Goal: Task Accomplishment & Management: Use online tool/utility

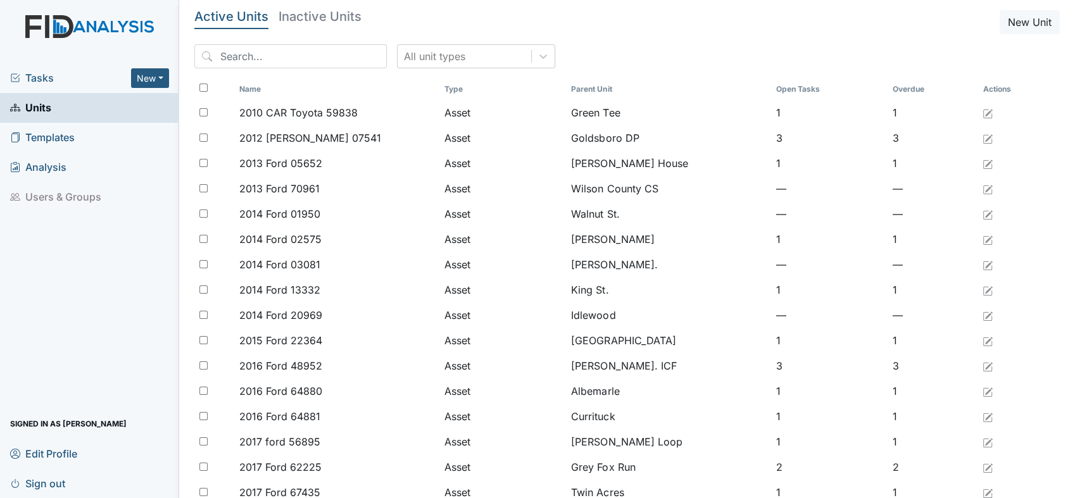
click at [35, 76] on span "Tasks" at bounding box center [70, 77] width 121 height 15
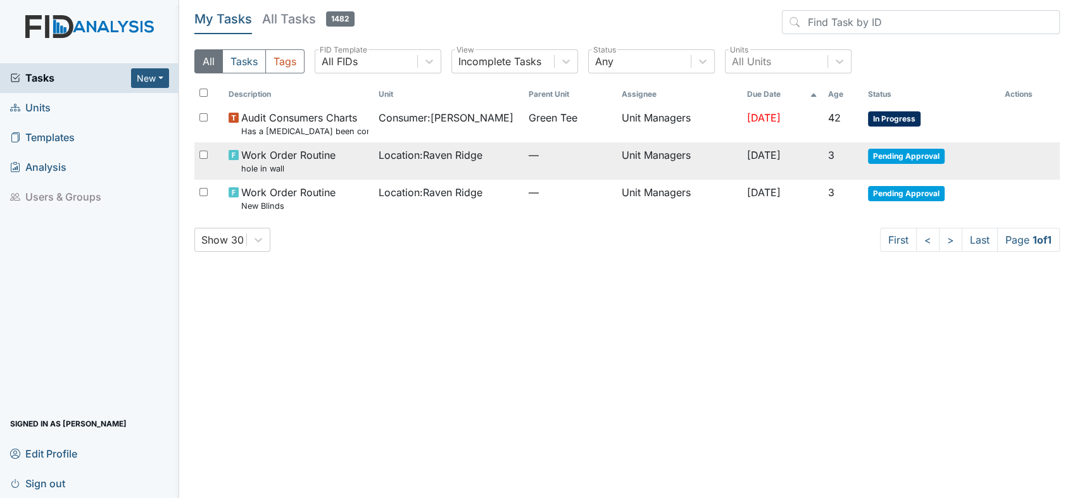
click at [886, 154] on span "Pending Approval" at bounding box center [906, 156] width 77 height 15
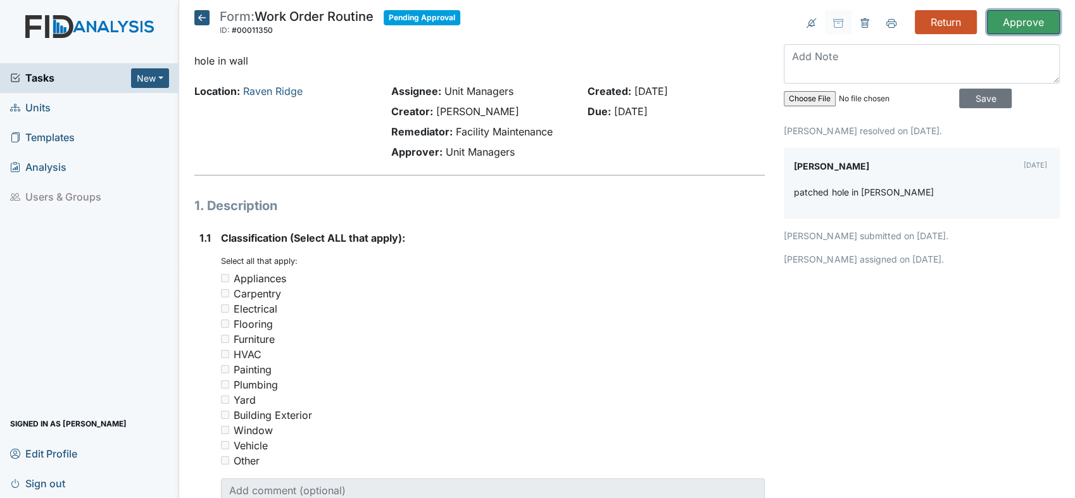
click at [1003, 20] on input "Approve" at bounding box center [1023, 22] width 73 height 24
click at [1023, 24] on input "Approve" at bounding box center [1023, 22] width 73 height 24
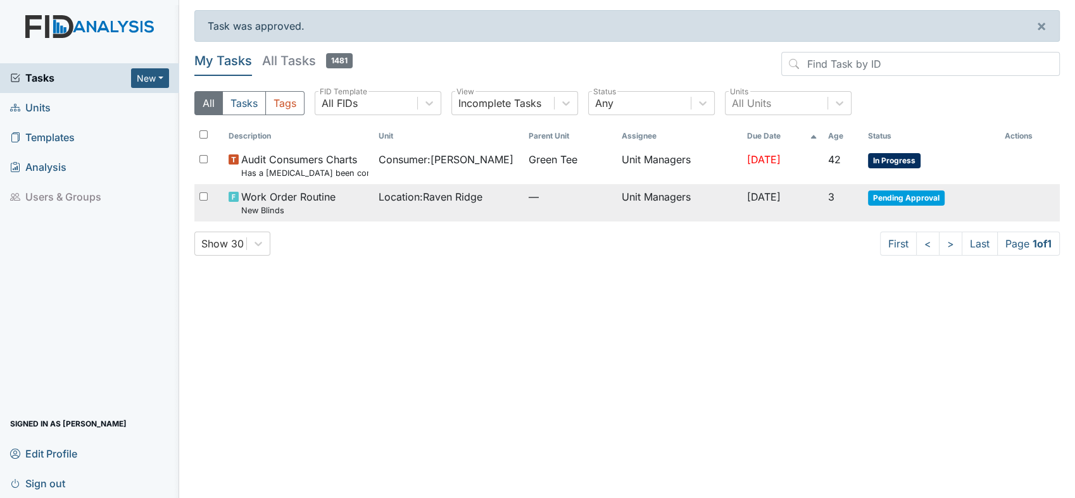
click at [896, 193] on span "Pending Approval" at bounding box center [906, 198] width 77 height 15
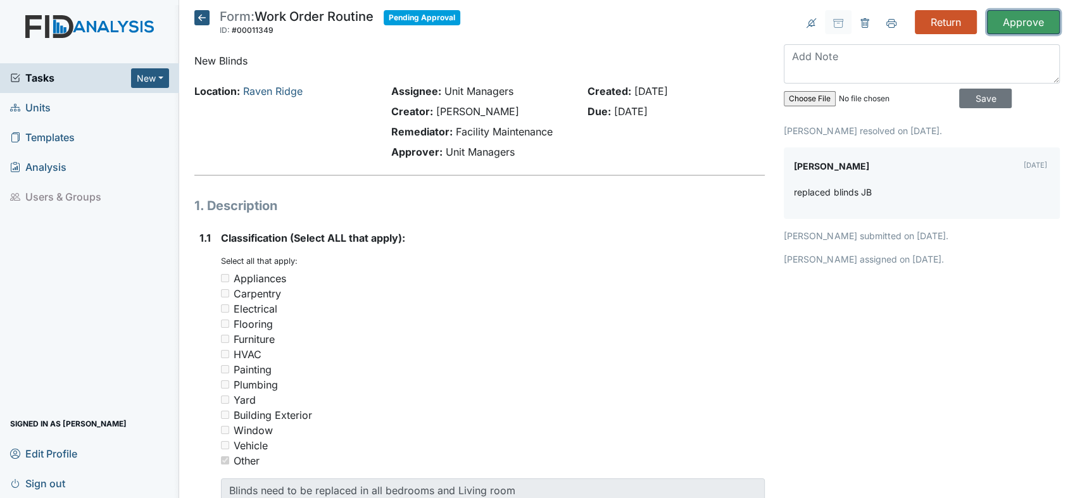
click at [1019, 18] on input "Approve" at bounding box center [1023, 22] width 73 height 24
